Goal: Information Seeking & Learning: Check status

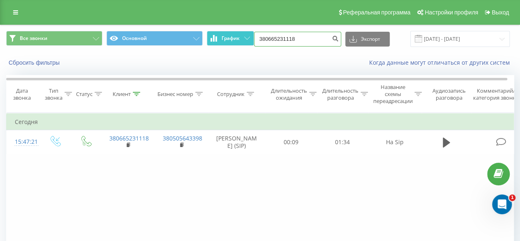
drag, startPoint x: 0, startPoint y: 0, endPoint x: 233, endPoint y: 45, distance: 237.2
click at [233, 45] on div "Все звонки Основной График 380665231118 Экспорт .csv .xls .xlsx 20.05.2025 - 20…" at bounding box center [260, 39] width 508 height 16
paste input "380503633249"
type input "380503633249"
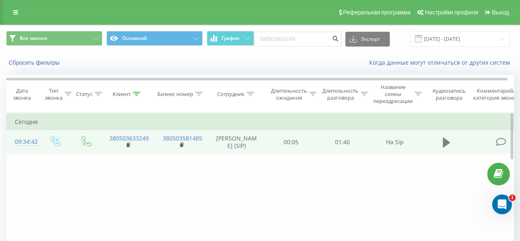
click at [447, 148] on icon at bounding box center [446, 143] width 7 height 12
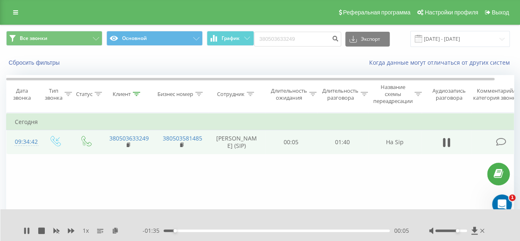
drag, startPoint x: 452, startPoint y: 231, endPoint x: 456, endPoint y: 232, distance: 4.4
click at [456, 232] on div at bounding box center [458, 230] width 57 height 8
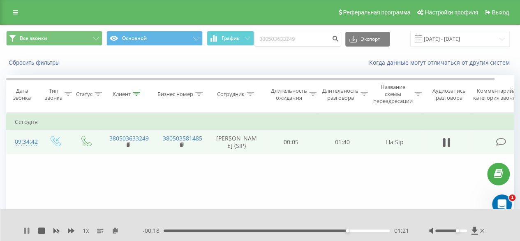
click at [26, 230] on icon at bounding box center [25, 230] width 2 height 7
